Goal: Task Accomplishment & Management: Manage account settings

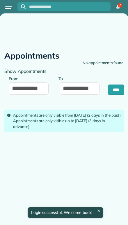
type input "**********"
click at [11, 4] on button "Open menu" at bounding box center [8, 6] width 7 height 6
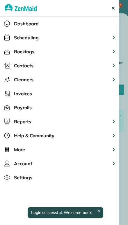
click at [17, 23] on span "Dashboard" at bounding box center [26, 23] width 25 height 7
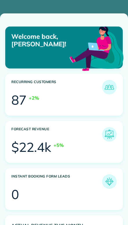
scroll to position [49, 111]
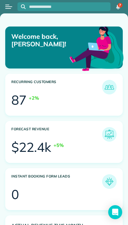
click at [8, 5] on button "Open menu" at bounding box center [8, 6] width 7 height 6
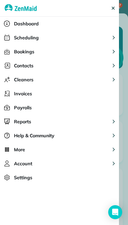
click at [16, 36] on span "Scheduling" at bounding box center [26, 37] width 25 height 7
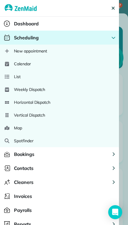
click at [15, 64] on span "Calendar" at bounding box center [22, 64] width 17 height 6
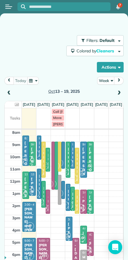
click at [40, 125] on td at bounding box center [43, 117] width 15 height 19
click at [105, 65] on button "Actions" at bounding box center [110, 67] width 27 height 10
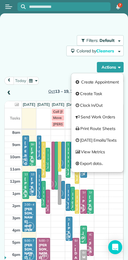
click at [31, 54] on div "Filters: Default Colored by Cleaners Color by Cleaner Color by Team Color by St…" at bounding box center [63, 53] width 119 height 37
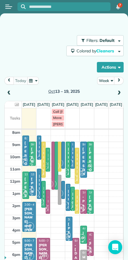
click at [106, 80] on button "Week" at bounding box center [105, 81] width 17 height 8
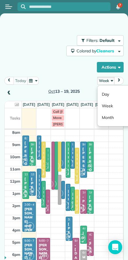
click at [105, 94] on link "Day" at bounding box center [121, 95] width 46 height 12
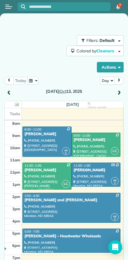
click at [119, 91] on span at bounding box center [119, 93] width 6 height 5
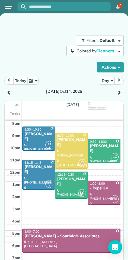
click at [63, 146] on div at bounding box center [71, 151] width 32 height 36
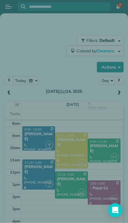
scroll to position [13, 0]
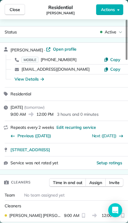
click at [93, 180] on span "Assign" at bounding box center [95, 183] width 13 height 6
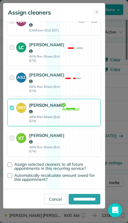
scroll to position [159, 0]
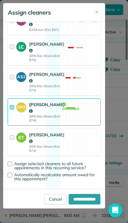
click at [12, 123] on div at bounding box center [13, 112] width 7 height 21
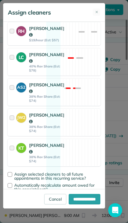
scroll to position [147, 0]
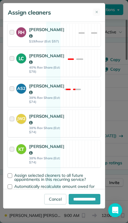
click at [11, 73] on div at bounding box center [13, 63] width 7 height 21
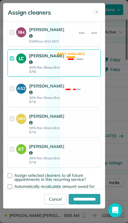
click at [77, 205] on input "**********" at bounding box center [85, 199] width 32 height 10
type input "**********"
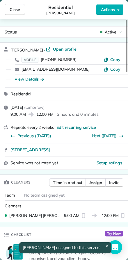
click at [12, 8] on span "Close" at bounding box center [15, 10] width 10 height 6
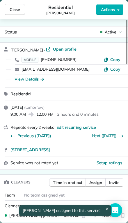
scroll to position [13, 0]
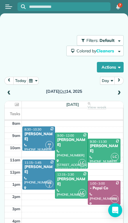
click at [67, 177] on div at bounding box center [71, 185] width 32 height 27
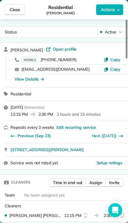
click at [96, 180] on span "Assign" at bounding box center [95, 183] width 13 height 6
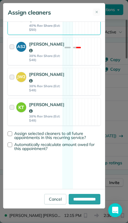
scroll to position [200, 0]
click at [13, 57] on div at bounding box center [13, 51] width 7 height 21
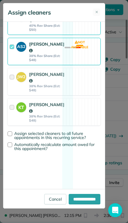
click at [12, 123] on div at bounding box center [13, 112] width 7 height 21
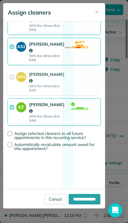
click at [11, 123] on div at bounding box center [13, 112] width 7 height 21
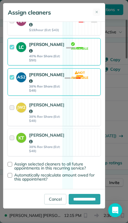
scroll to position [158, 0]
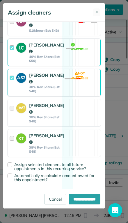
click at [12, 63] on div at bounding box center [13, 52] width 7 height 21
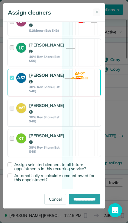
click at [78, 205] on input "**********" at bounding box center [85, 199] width 32 height 10
type input "**********"
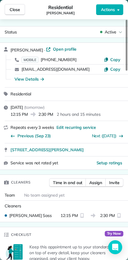
click at [10, 8] on span "Close" at bounding box center [15, 10] width 10 height 6
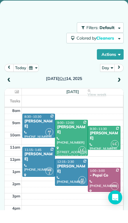
scroll to position [13, 0]
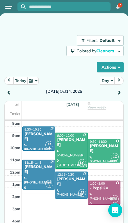
click at [13, 112] on span "Tasks" at bounding box center [15, 114] width 10 height 5
click at [33, 167] on div at bounding box center [39, 174] width 32 height 29
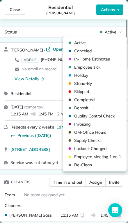
click at [13, 9] on span "Close" at bounding box center [15, 10] width 10 height 6
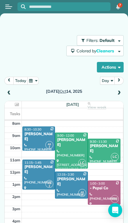
click at [68, 187] on div at bounding box center [71, 185] width 32 height 27
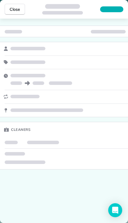
click at [110, 8] on div at bounding box center [111, 9] width 23 height 6
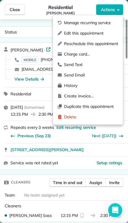
click at [68, 35] on span "Edit this appointment" at bounding box center [91, 33] width 54 height 6
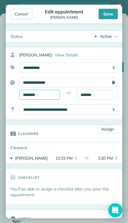
click at [49, 96] on input "********" at bounding box center [39, 95] width 41 height 10
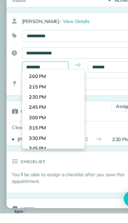
scroll to position [496, 0]
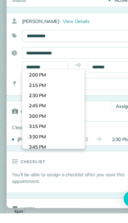
click at [29, 86] on body "7 AM Filters: Default Colored by Cleaners Color by Cleaner Color by Team Color …" at bounding box center [64, 111] width 128 height 223
type input "*******"
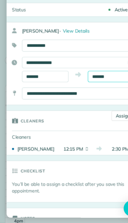
click at [90, 90] on input "*******" at bounding box center [97, 95] width 41 height 10
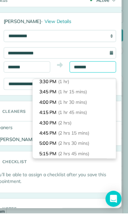
scroll to position [38, 0]
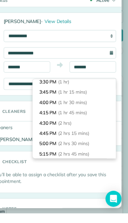
click at [45, 140] on li "4:30 PM (2 hrs)" at bounding box center [81, 144] width 73 height 9
type input "*******"
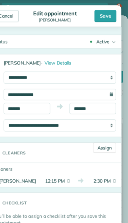
scroll to position [0, 0]
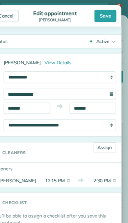
click at [99, 17] on div "Save" at bounding box center [108, 14] width 19 height 10
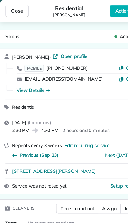
click at [13, 10] on span "Close" at bounding box center [15, 10] width 10 height 6
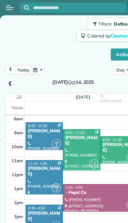
scroll to position [19, 0]
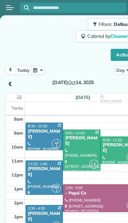
click at [99, 133] on div at bounding box center [104, 132] width 32 height 24
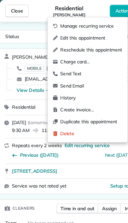
click at [56, 33] on span "Edit this appointment" at bounding box center [80, 33] width 54 height 6
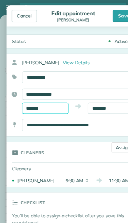
click at [28, 95] on input "*******" at bounding box center [39, 95] width 41 height 10
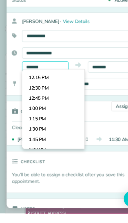
scroll to position [431, 0]
click at [28, 96] on body "7 AM Filters: Default Colored by Cleaners Color by Cleaner Color by Team Color …" at bounding box center [64, 111] width 128 height 223
type input "*******"
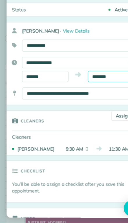
click at [83, 90] on input "********" at bounding box center [97, 95] width 41 height 10
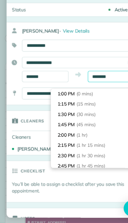
scroll to position [8, 0]
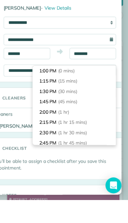
click at [45, 160] on li "2:30 PM (1 hr 30 mins)" at bounding box center [81, 164] width 73 height 9
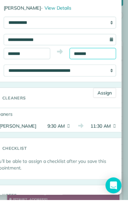
click at [77, 90] on input "*******" at bounding box center [97, 95] width 41 height 10
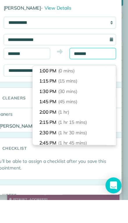
scroll to position [45, 0]
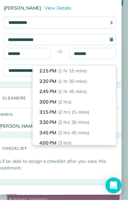
click at [45, 142] on li "3:15 PM (2 hrs 15 mins)" at bounding box center [81, 146] width 73 height 9
type input "*******"
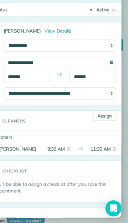
scroll to position [0, 0]
click at [38, 169] on div "Checklist" at bounding box center [64, 177] width 117 height 17
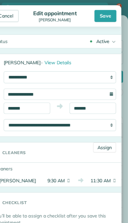
click at [99, 18] on div "Save" at bounding box center [108, 14] width 19 height 10
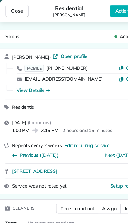
click at [17, 8] on span "Close" at bounding box center [15, 10] width 10 height 6
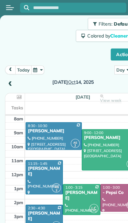
scroll to position [19, 0]
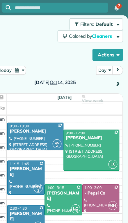
click at [116, 73] on span at bounding box center [119, 74] width 6 height 5
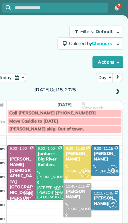
scroll to position [3, 0]
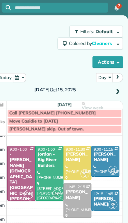
click at [98, 174] on div "Crystal Martin" at bounding box center [108, 177] width 21 height 10
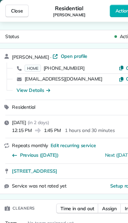
click at [11, 10] on span "Close" at bounding box center [15, 10] width 10 height 6
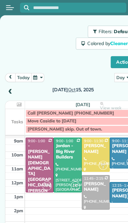
scroll to position [10, 0]
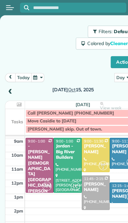
click at [102, 169] on div "Crystal Martin" at bounding box center [108, 170] width 21 height 10
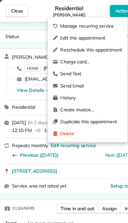
click at [52, 34] on div "Edit this appointment" at bounding box center [76, 33] width 61 height 6
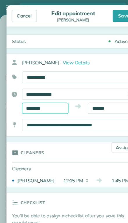
click at [36, 95] on input "********" at bounding box center [39, 95] width 41 height 10
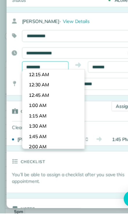
scroll to position [424, 0]
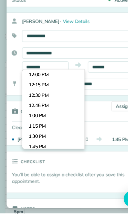
click at [26, 111] on body "7 AM Filters: Default Colored by Cleaners Color by Cleaner Color by Team Color …" at bounding box center [64, 111] width 128 height 223
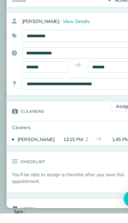
scroll to position [8, 0]
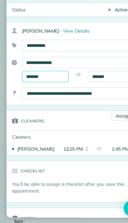
click at [32, 90] on input "*******" at bounding box center [39, 95] width 41 height 10
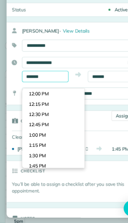
scroll to position [460, 0]
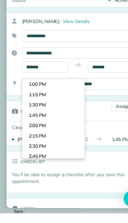
click at [29, 85] on body "7 AM Filters: Default Colored by Cleaners Color by Cleaner Color by Team Color …" at bounding box center [64, 111] width 128 height 223
type input "*******"
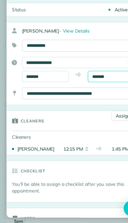
click at [88, 90] on input "*******" at bounding box center [97, 95] width 41 height 10
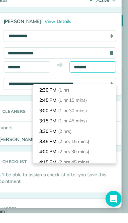
scroll to position [37, 0]
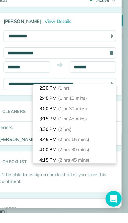
click at [45, 127] on li "3:00 PM (1 hr 30 mins)" at bounding box center [81, 131] width 73 height 9
type input "*******"
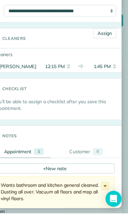
scroll to position [62, 0]
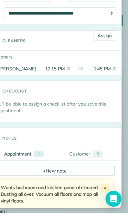
click at [98, 63] on link "Assign" at bounding box center [108, 67] width 20 height 9
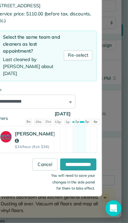
scroll to position [13, 0]
click at [69, 167] on input "**********" at bounding box center [85, 172] width 32 height 10
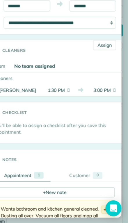
click at [98, 63] on link "Assign" at bounding box center [108, 67] width 20 height 9
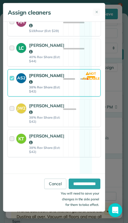
click at [10, 60] on div at bounding box center [13, 52] width 7 height 21
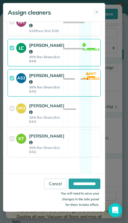
click at [10, 93] on div at bounding box center [13, 83] width 7 height 21
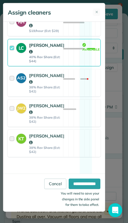
click at [76, 189] on input "**********" at bounding box center [85, 184] width 32 height 10
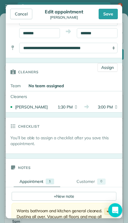
click at [110, 14] on div "Save" at bounding box center [108, 14] width 19 height 10
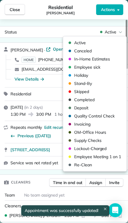
click at [10, 9] on span "Close" at bounding box center [15, 10] width 10 height 6
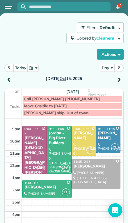
click at [110, 139] on div "Natalie Sundby" at bounding box center [108, 136] width 21 height 10
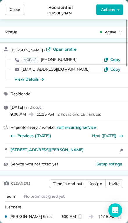
click at [12, 10] on span "Close" at bounding box center [15, 10] width 10 height 6
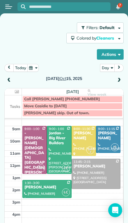
click at [121, 76] on span at bounding box center [119, 80] width 6 height 9
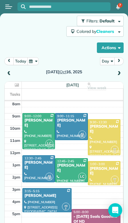
scroll to position [19, 0]
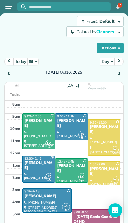
click at [121, 74] on span at bounding box center [119, 74] width 6 height 5
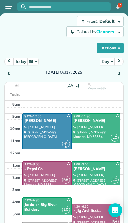
scroll to position [13, 0]
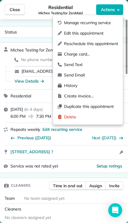
click at [68, 21] on span "Manage recurring service" at bounding box center [91, 23] width 54 height 6
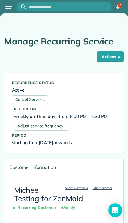
click at [106, 57] on button "Actions" at bounding box center [110, 57] width 27 height 10
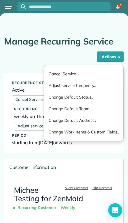
click at [23, 61] on div "Manage Recurring Service Actions Cancel Service.. Adjust service frequency.. Ch…" at bounding box center [63, 51] width 119 height 28
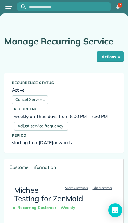
click at [24, 100] on link "Cancel Service.." at bounding box center [30, 100] width 36 height 9
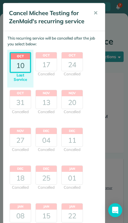
click at [16, 65] on div "10" at bounding box center [20, 65] width 19 height 13
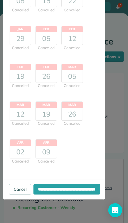
scroll to position [226, 0]
click at [33, 189] on input "**********" at bounding box center [66, 189] width 67 height 10
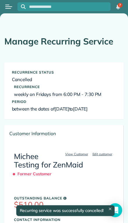
click at [4, 7] on div at bounding box center [8, 6] width 17 height 13
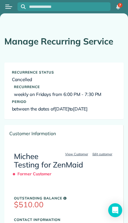
scroll to position [0, 0]
click at [9, 6] on button "Open menu" at bounding box center [8, 6] width 7 height 6
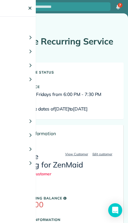
scroll to position [0, 0]
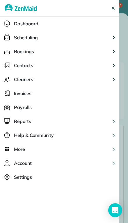
click at [18, 36] on span "Scheduling" at bounding box center [26, 37] width 24 height 7
